Goal: Information Seeking & Learning: Find specific fact

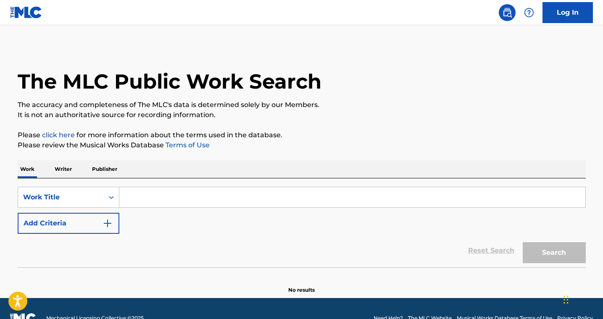
click at [63, 166] on p "Writer" at bounding box center [63, 169] width 22 height 18
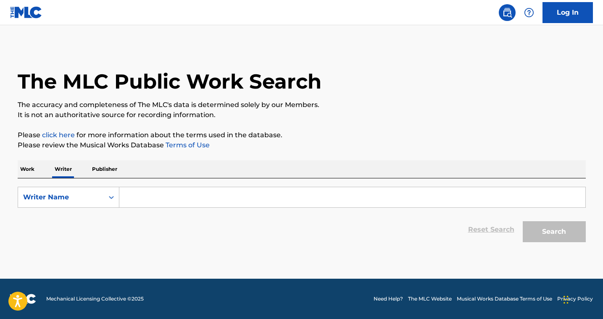
click at [181, 201] on input "Search Form" at bounding box center [352, 197] width 466 height 20
paste input "[PERSON_NAME]"
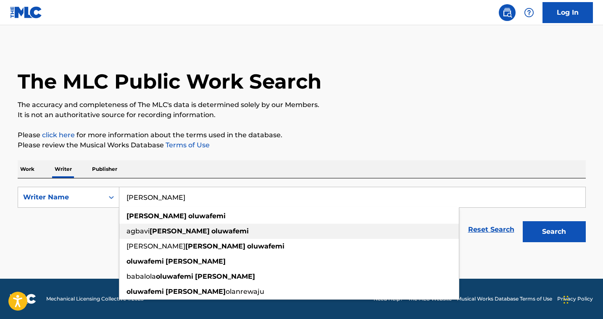
click at [290, 220] on div "[PERSON_NAME]" at bounding box center [288, 216] width 339 height 15
type input "[PERSON_NAME]"
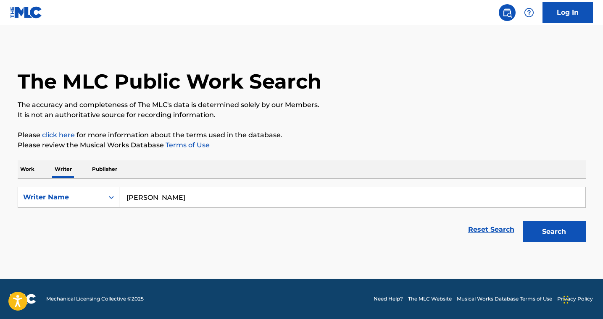
click at [543, 233] on button "Search" at bounding box center [553, 231] width 63 height 21
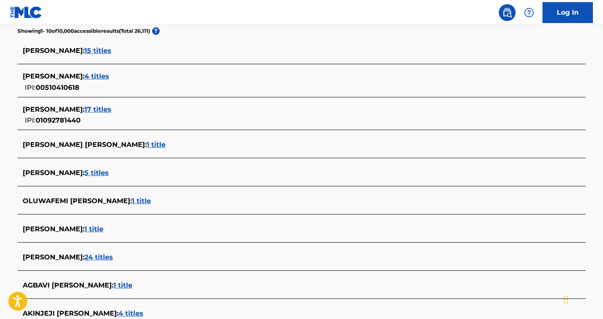
scroll to position [228, 0]
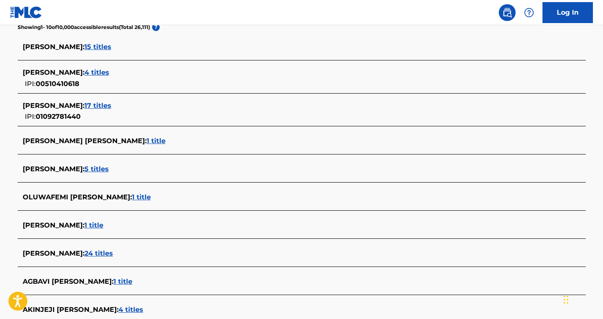
click at [111, 105] on span "17 titles" at bounding box center [97, 106] width 27 height 8
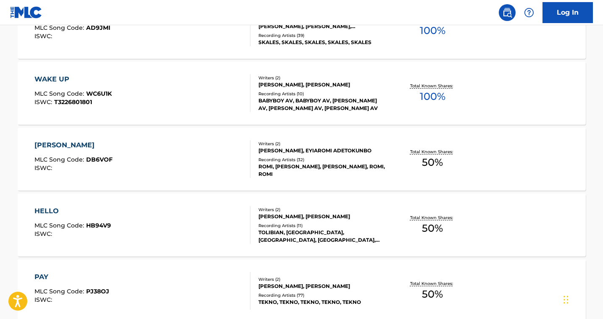
scroll to position [709, 0]
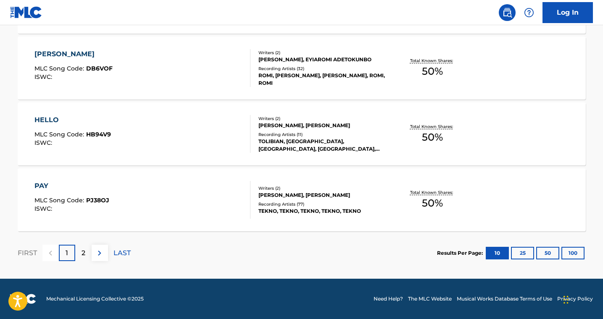
click at [153, 48] on div "[PERSON_NAME] MLC Song Code : DB6VOF ISWC : Writers ( 2 ) [PERSON_NAME], [PERSO…" at bounding box center [302, 68] width 568 height 63
